Goal: Go to known website: Access a specific website the user already knows

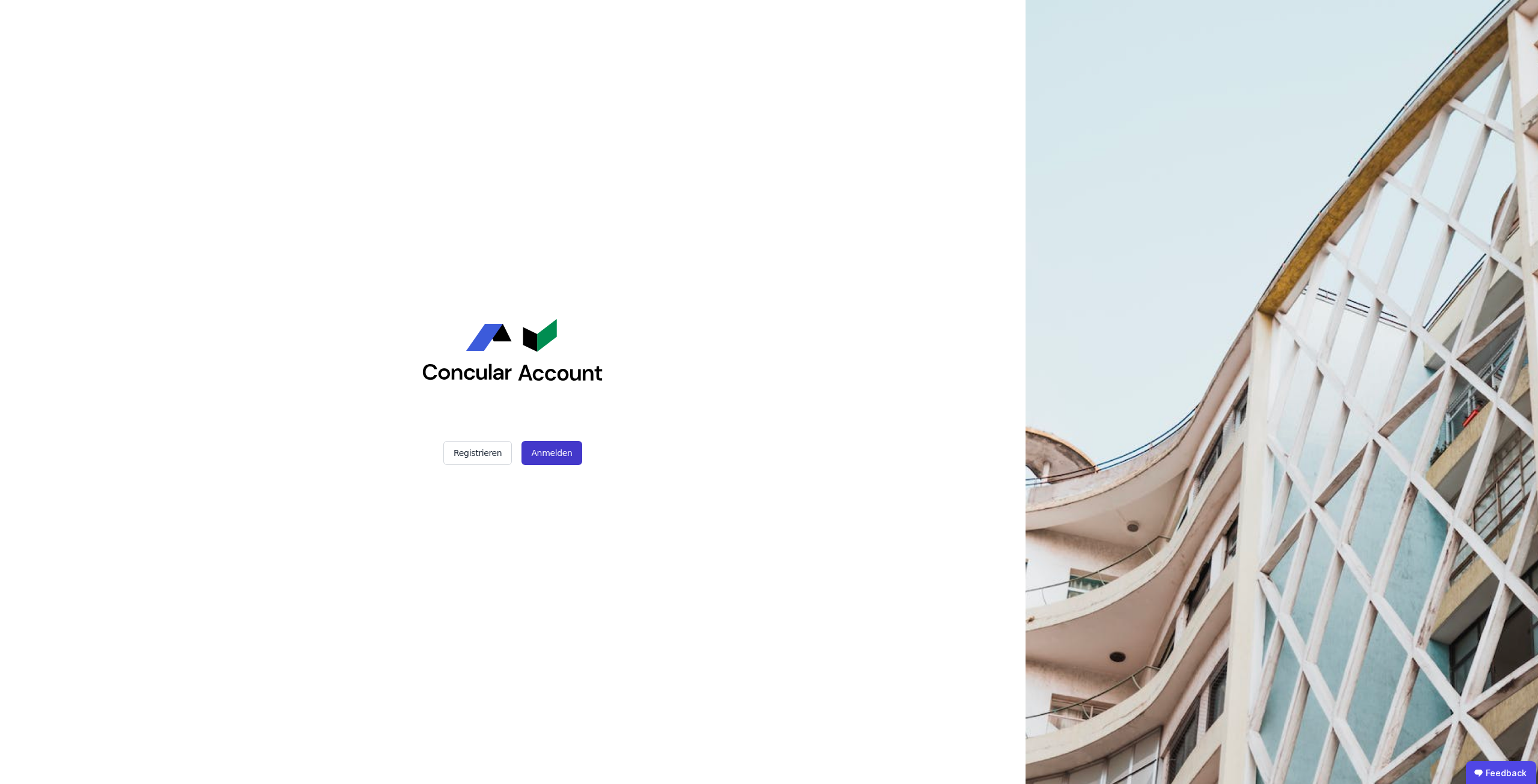
click at [548, 451] on button "Anmelden" at bounding box center [551, 453] width 60 height 24
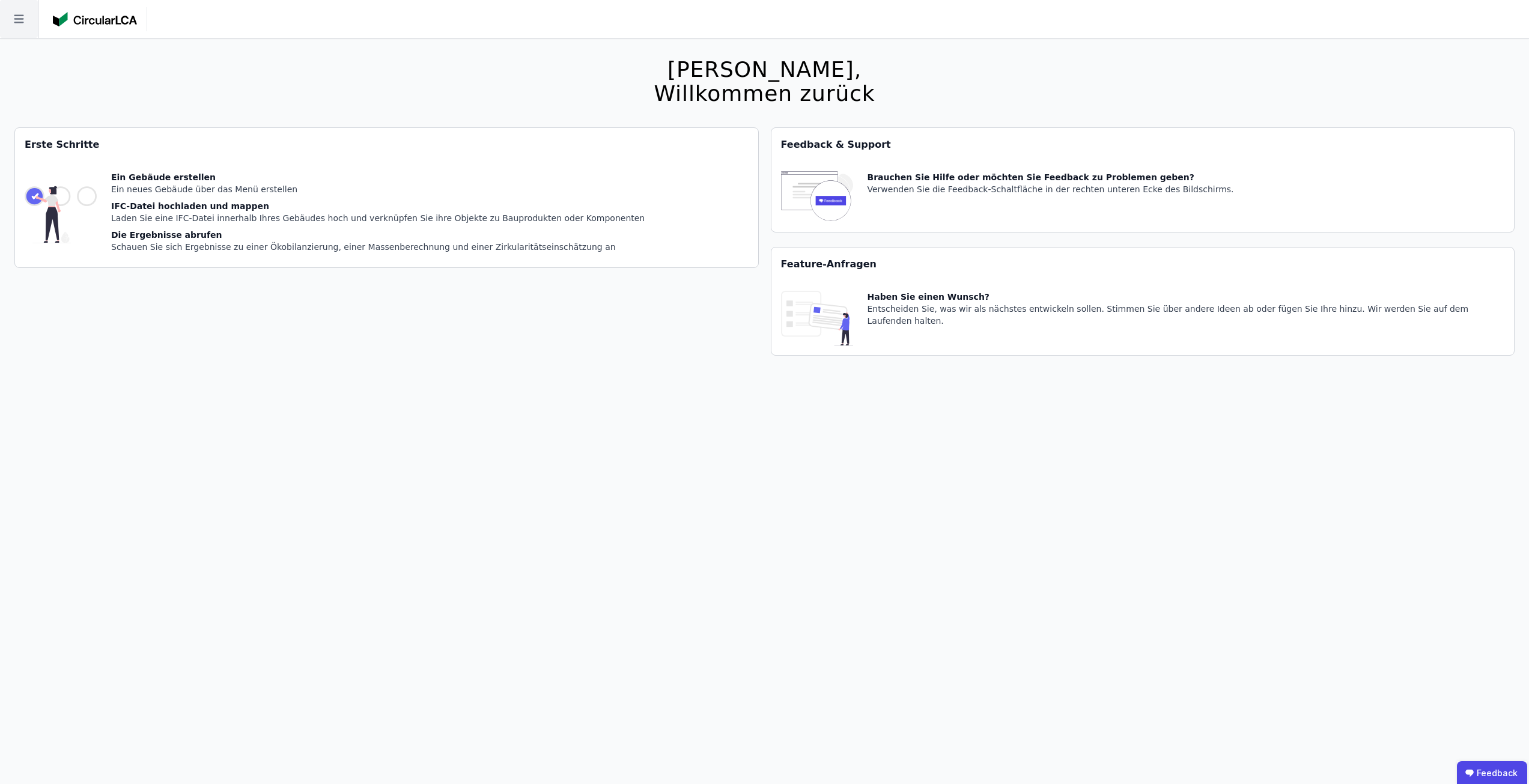
click at [20, 20] on icon at bounding box center [19, 19] width 38 height 38
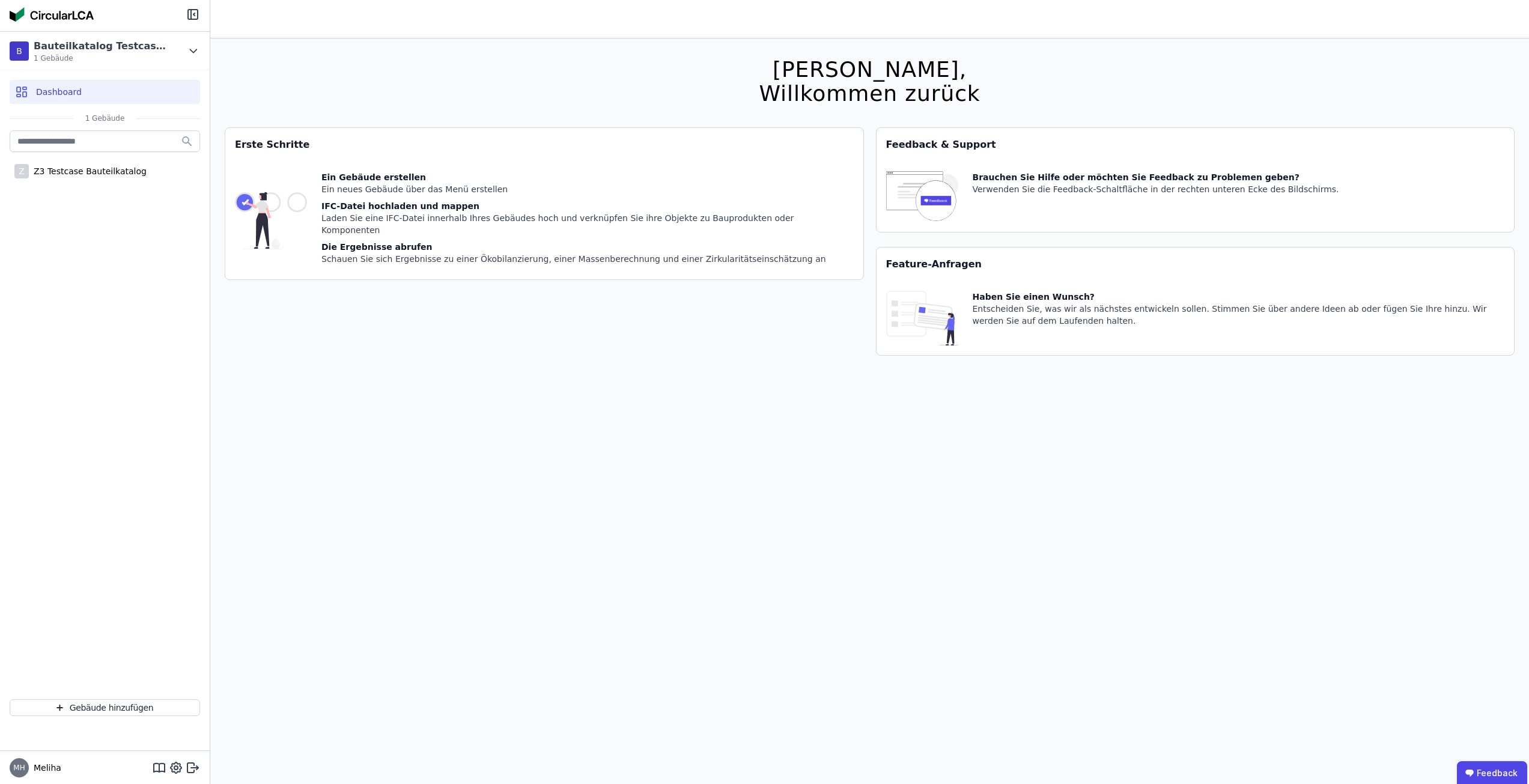
click at [52, 15] on img at bounding box center [52, 14] width 84 height 15
